Goal: Check status: Check status

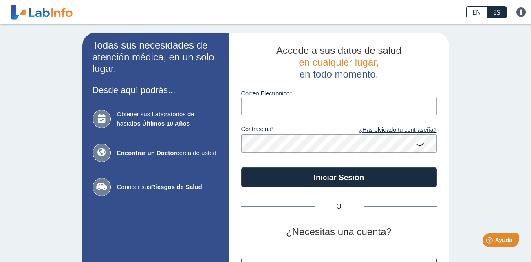
click at [283, 108] on input "Correo Electronico" at bounding box center [339, 106] width 196 height 18
type input "[EMAIL_ADDRESS][DOMAIN_NAME]"
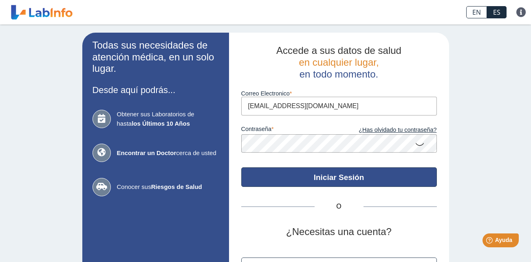
click at [401, 172] on button "Iniciar Sesión" at bounding box center [339, 177] width 196 height 20
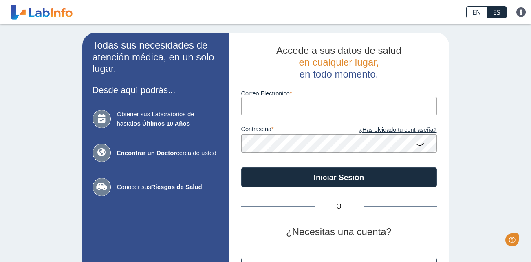
click at [300, 104] on input "Correo Electronico" at bounding box center [339, 106] width 196 height 18
click at [319, 107] on input "Correo Electronico" at bounding box center [339, 106] width 196 height 18
type input "u"
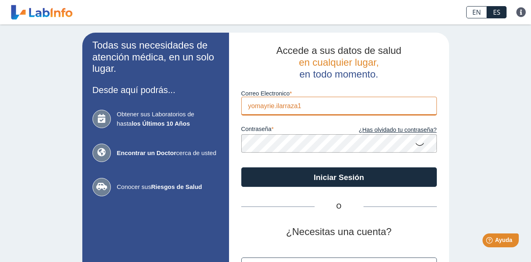
type input "[EMAIL_ADDRESS][DOMAIN_NAME]"
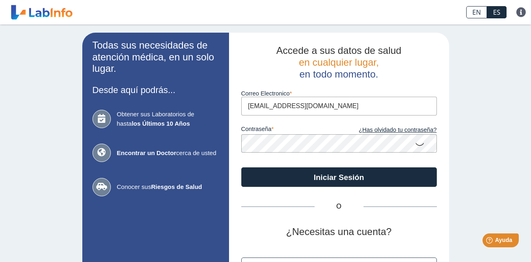
click at [295, 153] on form "Correo Electronico yomayrie.ilarraza17@gmail.com contraseña ¿Has olvidado tu co…" at bounding box center [339, 133] width 196 height 107
click at [241, 167] on button "Iniciar Sesión" at bounding box center [339, 177] width 196 height 20
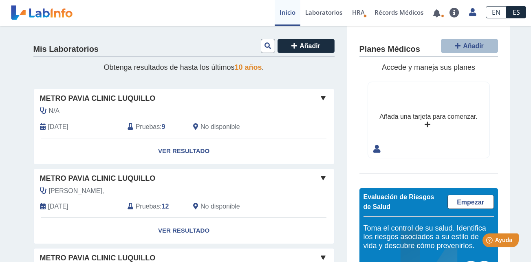
click at [319, 95] on span at bounding box center [323, 98] width 10 height 10
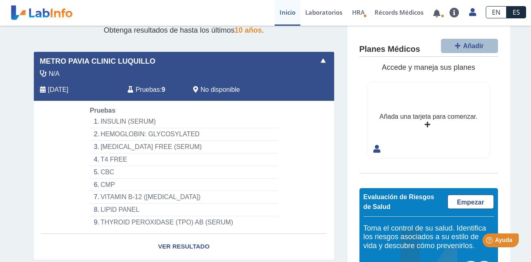
scroll to position [53, 0]
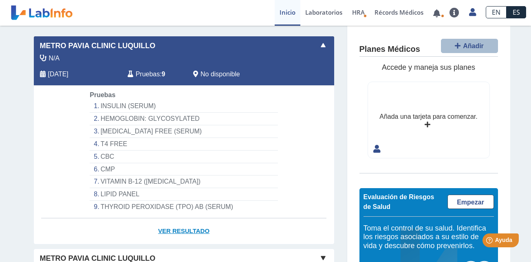
click at [192, 226] on link "Ver Resultado" at bounding box center [184, 231] width 300 height 26
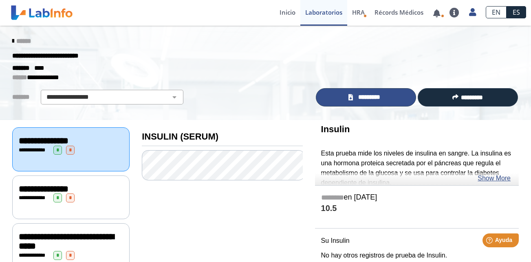
click at [355, 96] on span "*********" at bounding box center [369, 97] width 28 height 9
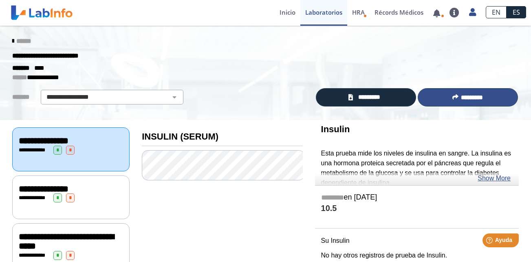
click at [456, 97] on button "*********" at bounding box center [468, 97] width 100 height 18
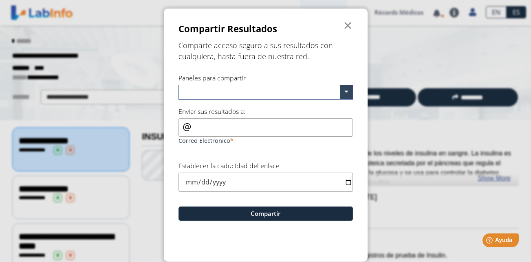
click at [297, 69] on form "Compartir Resultados  Comparte acceso seguro a sus resultados con cualquiera, …" at bounding box center [266, 135] width 204 height 253
click at [344, 29] on span "" at bounding box center [348, 26] width 10 height 10
